Goal: Task Accomplishment & Management: Use online tool/utility

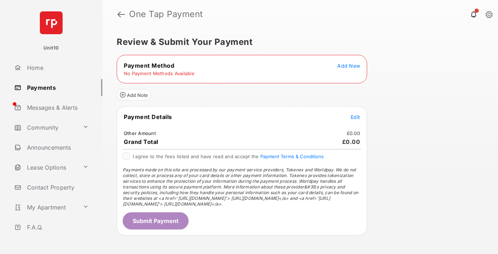
click at [349, 65] on span "Add New" at bounding box center [348, 66] width 23 height 6
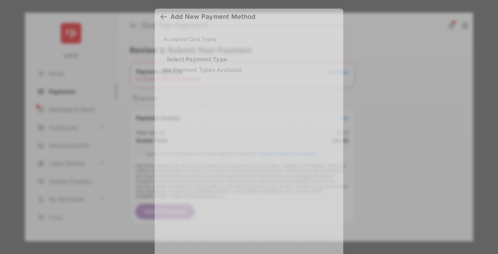
scroll to position [6, 0]
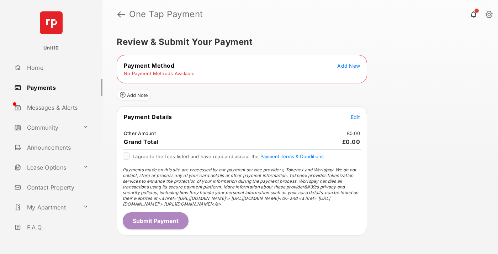
click at [349, 65] on span "Add New" at bounding box center [348, 66] width 23 height 6
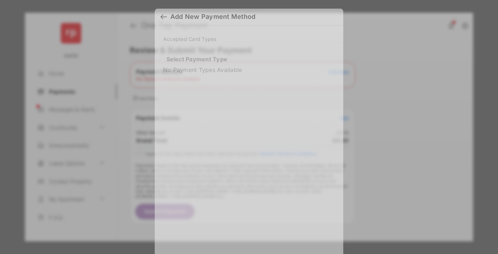
scroll to position [6, 0]
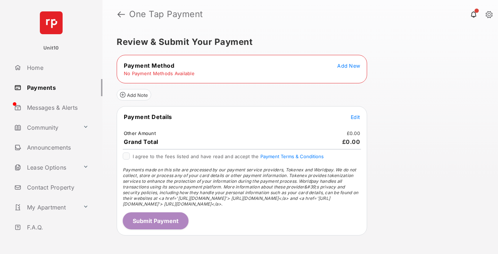
click at [349, 65] on span "Add New" at bounding box center [348, 66] width 23 height 6
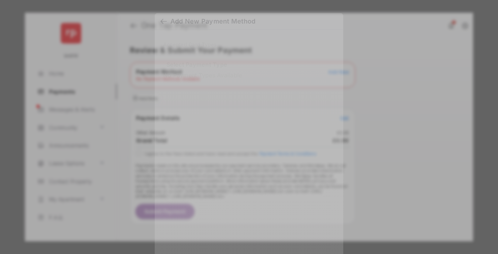
scroll to position [6, 0]
